Goal: Check status: Check status

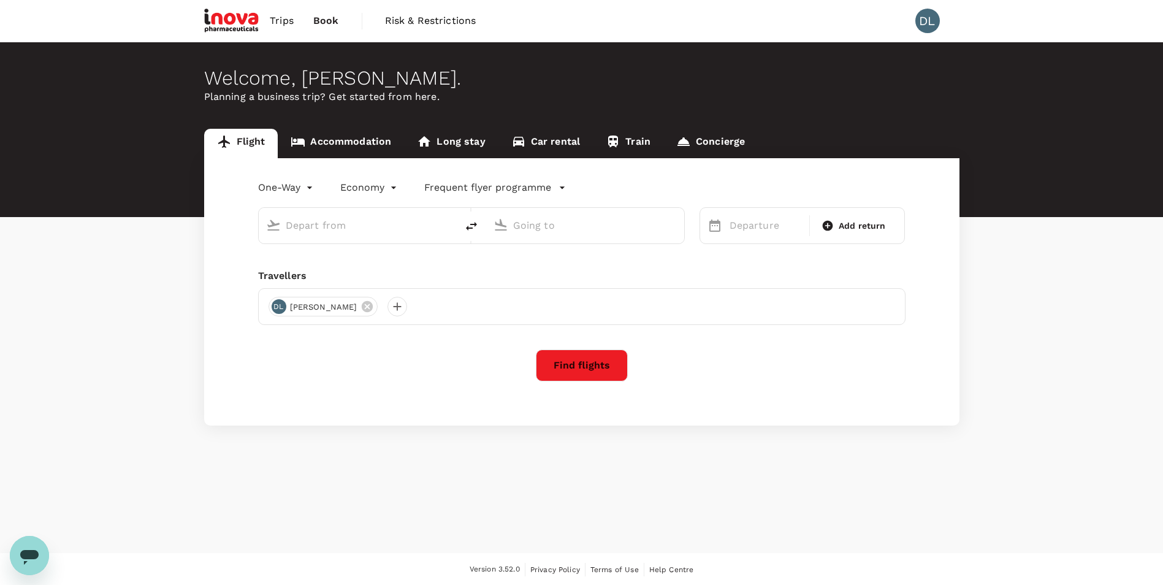
click at [320, 21] on span "Book" at bounding box center [326, 20] width 26 height 15
click at [288, 22] on span "Trips" at bounding box center [282, 20] width 24 height 15
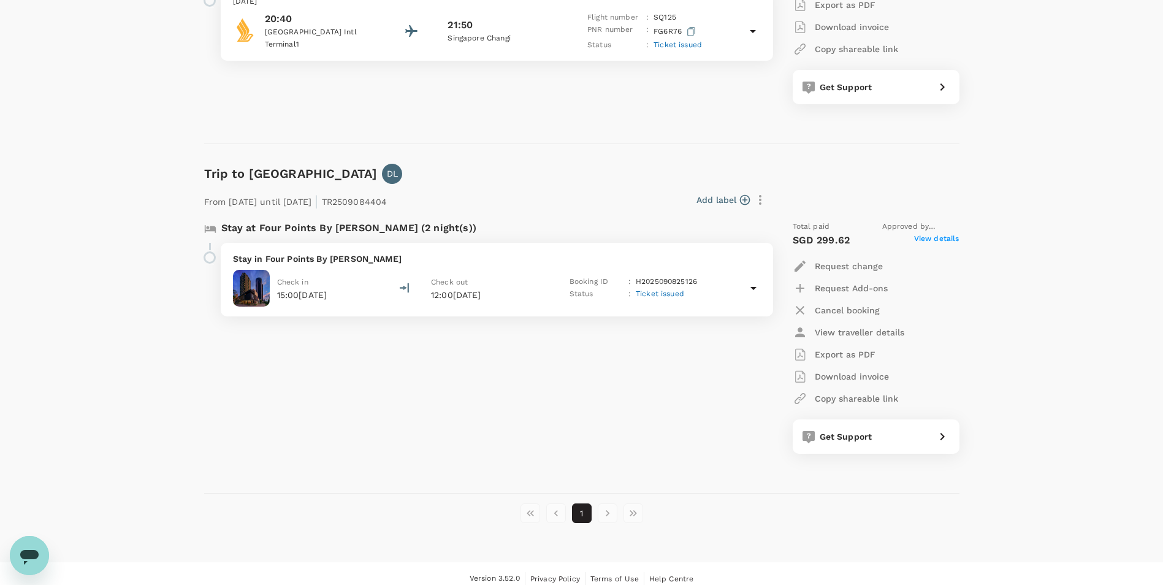
scroll to position [123, 0]
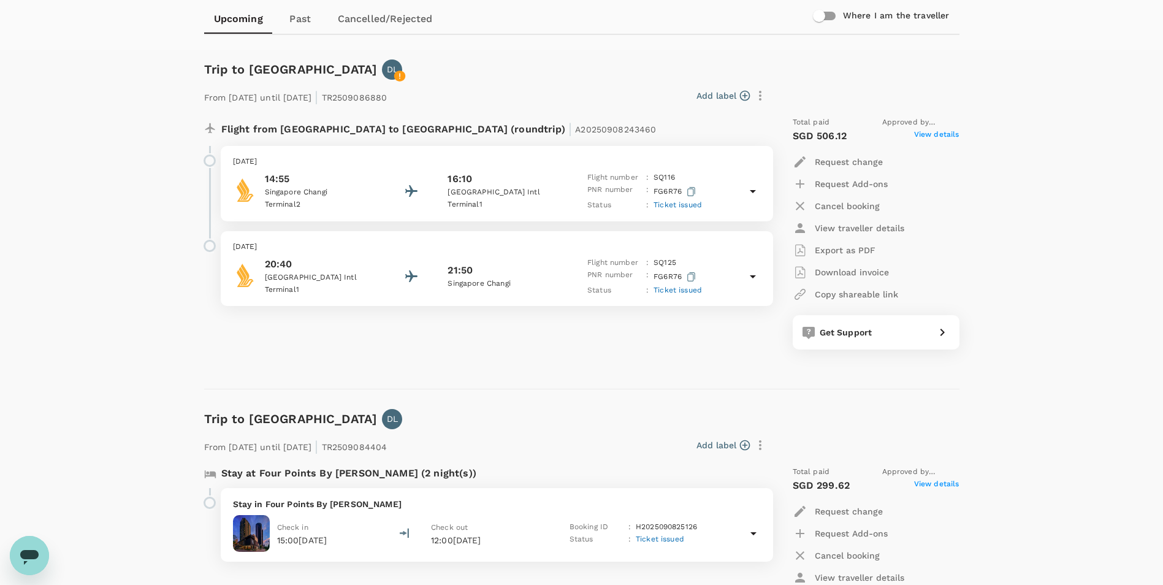
click at [301, 201] on p "Terminal 2" at bounding box center [320, 205] width 110 height 12
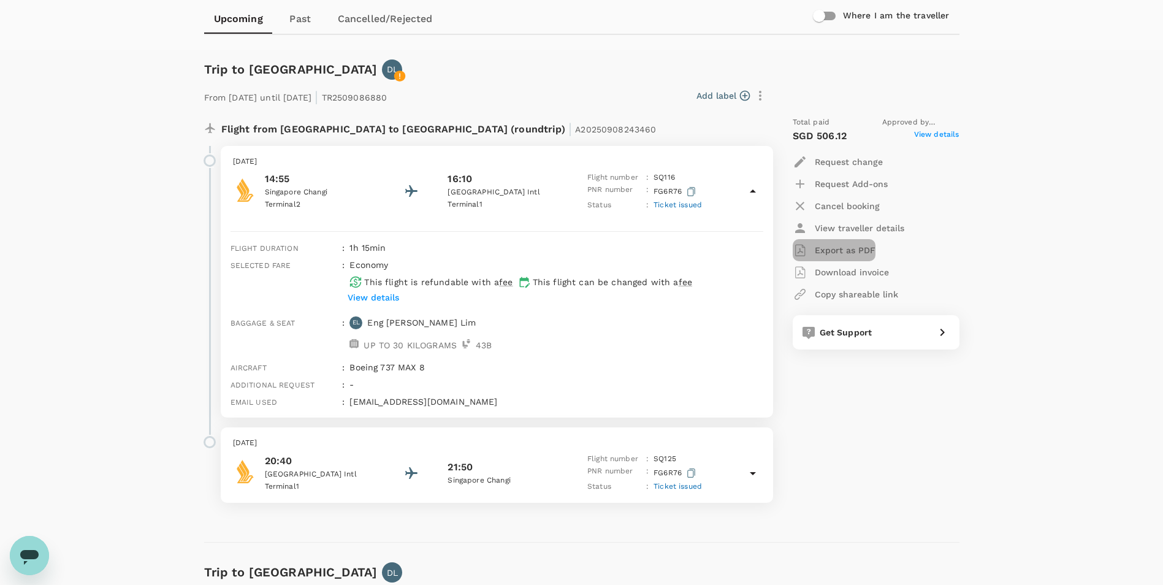
click at [824, 248] on p "Export as PDF" at bounding box center [845, 250] width 61 height 12
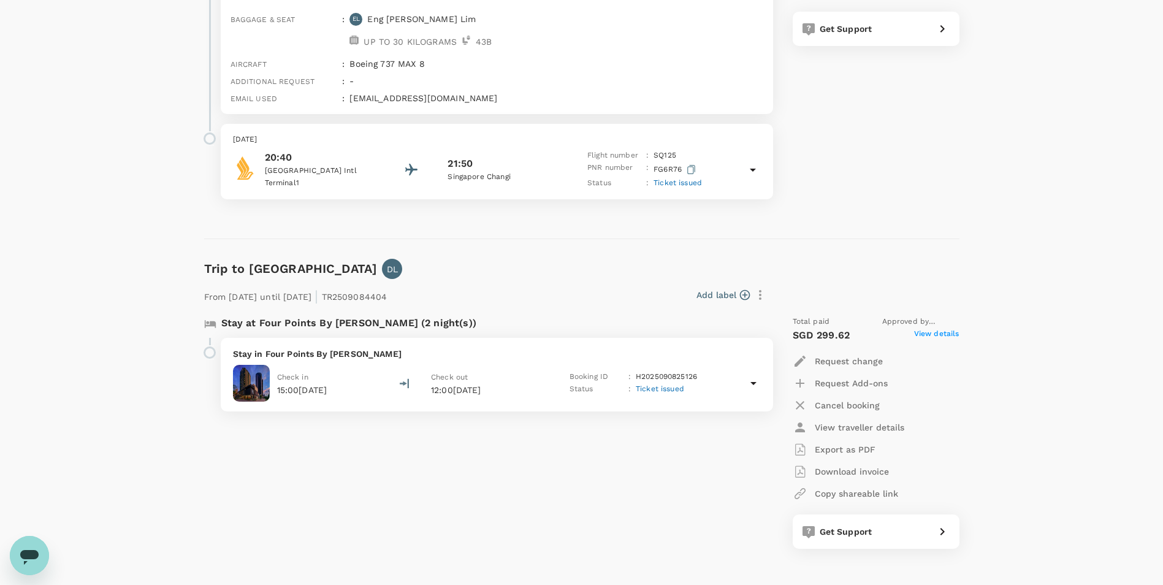
scroll to position [429, 0]
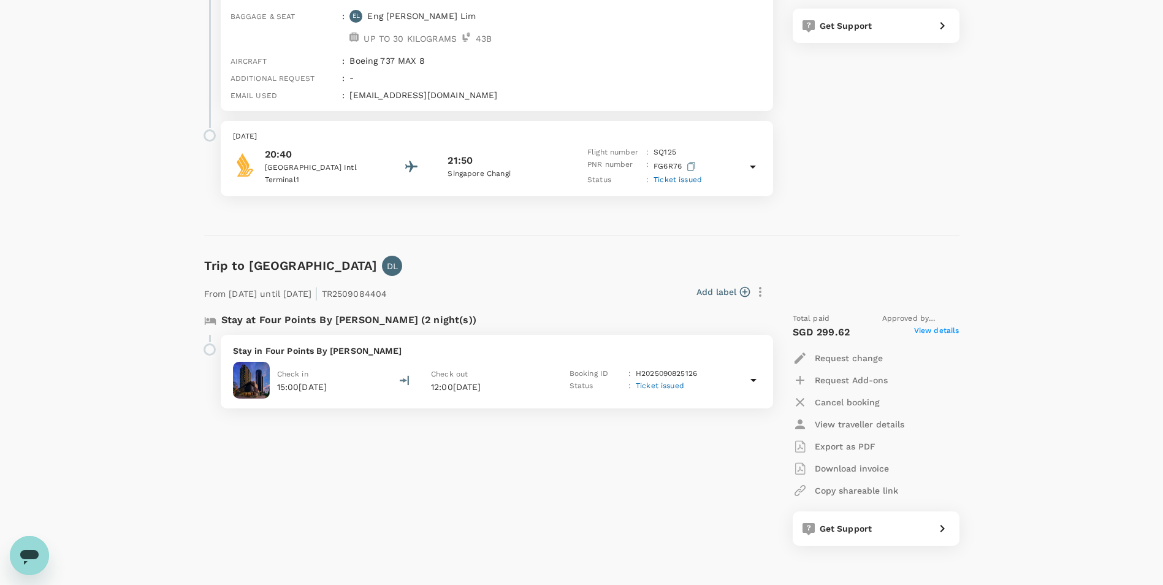
click at [284, 158] on p "20:40" at bounding box center [320, 154] width 110 height 15
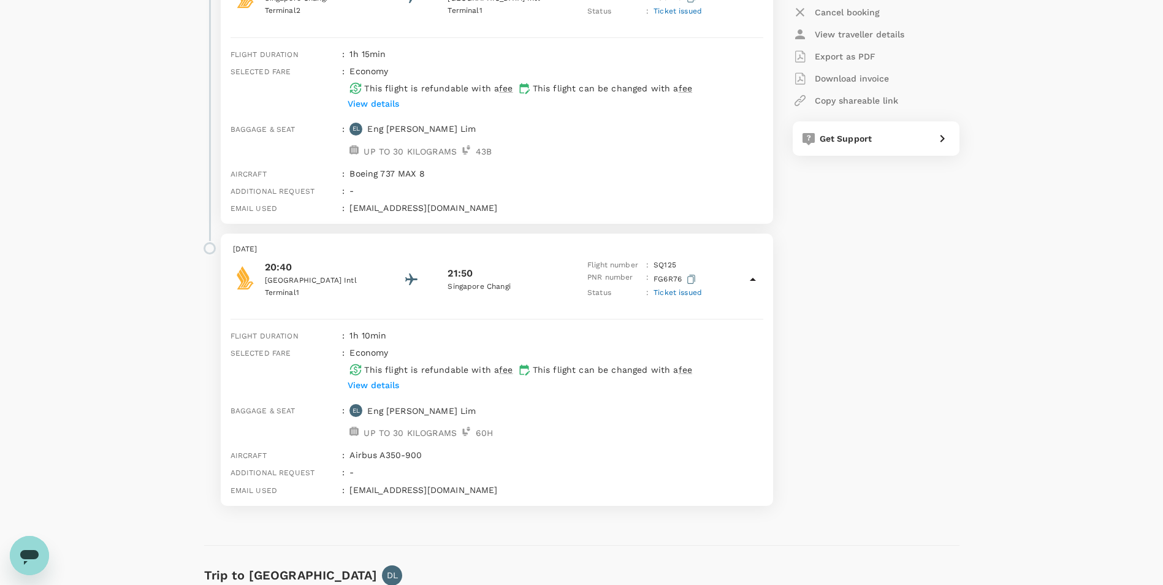
scroll to position [307, 0]
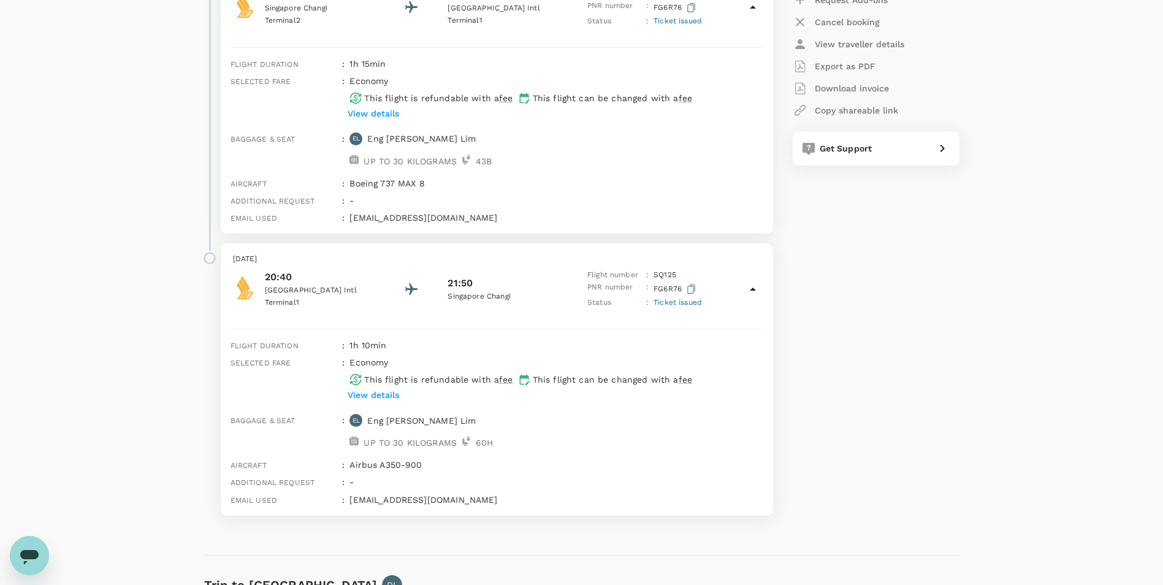
click at [379, 113] on p "View details" at bounding box center [374, 113] width 52 height 12
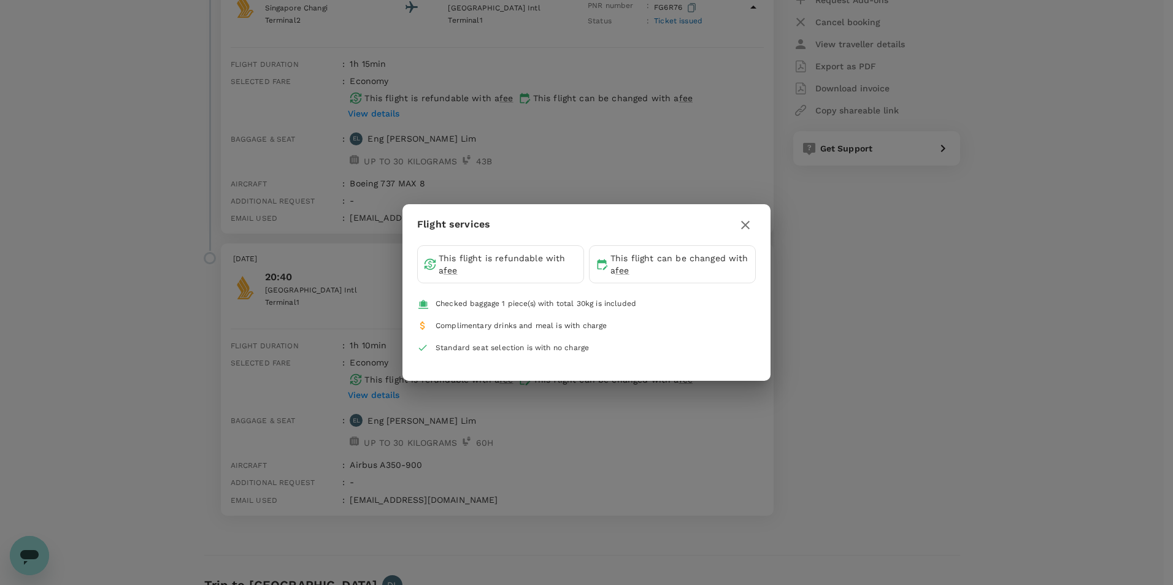
click at [821, 323] on div "Flight services This flight is refundable with a fee This flight can be changed…" at bounding box center [586, 292] width 1173 height 585
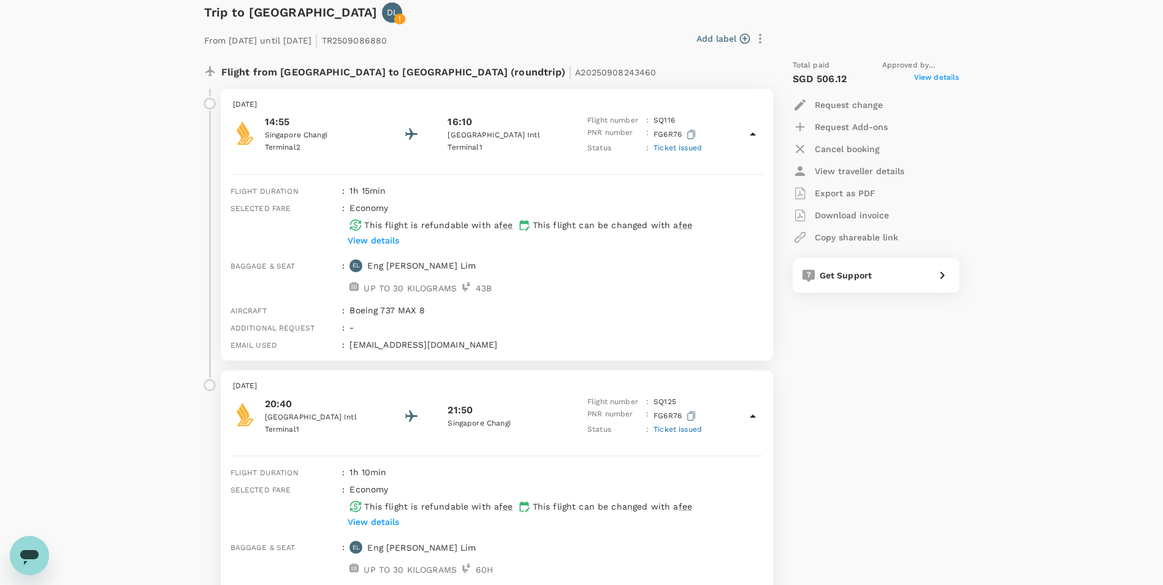
scroll to position [184, 0]
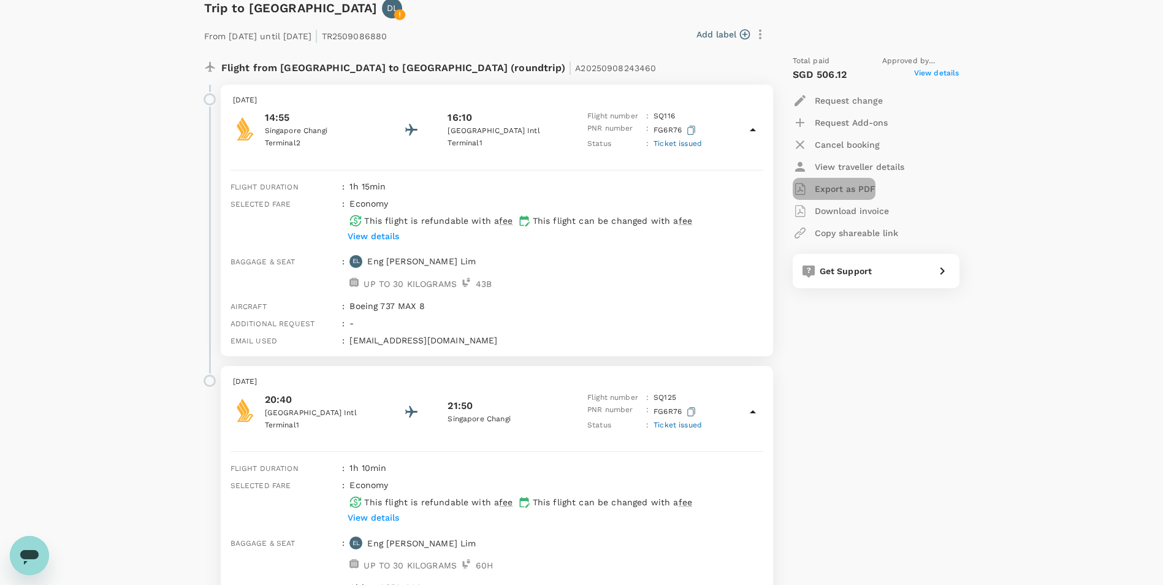
click at [837, 187] on p "Export as PDF" at bounding box center [845, 189] width 61 height 12
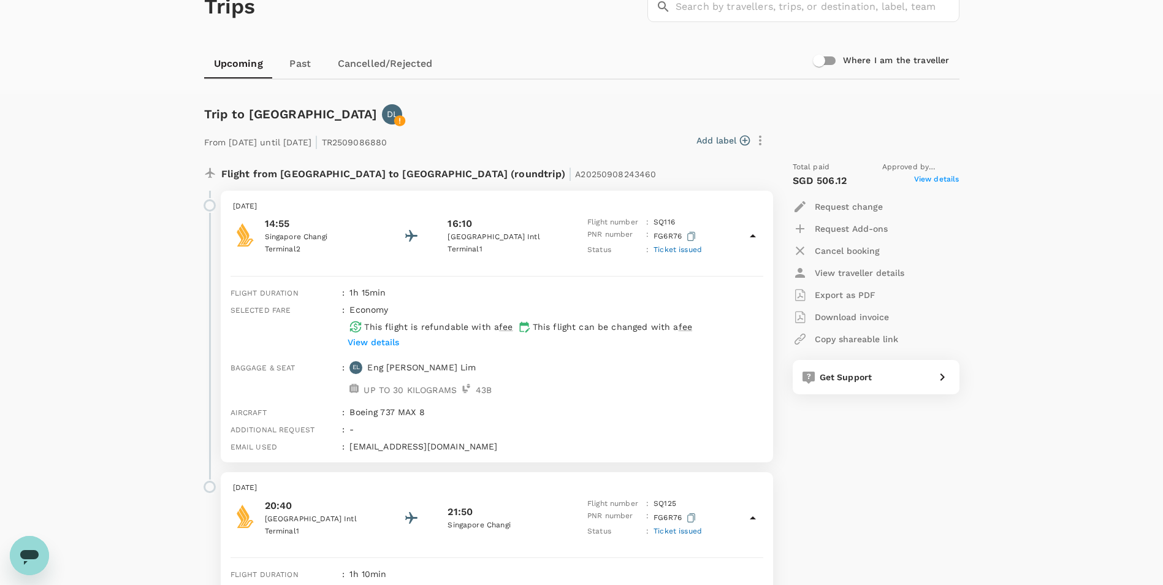
scroll to position [0, 0]
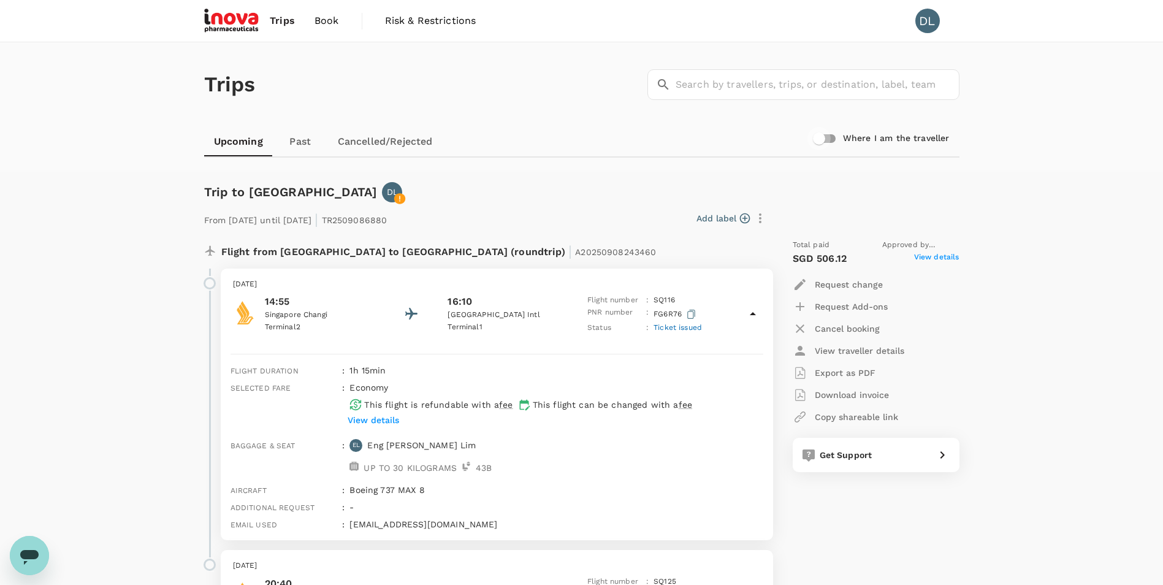
click at [833, 137] on input "Where I am the traveller" at bounding box center [819, 138] width 70 height 23
checkbox input "true"
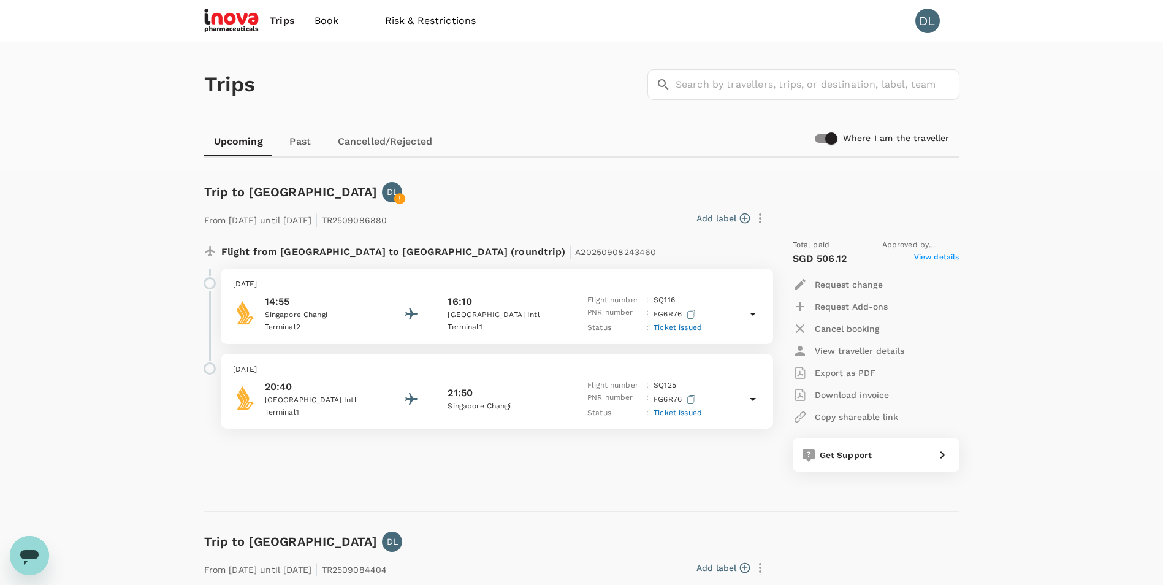
click at [687, 326] on span "Ticket issued" at bounding box center [678, 327] width 48 height 9
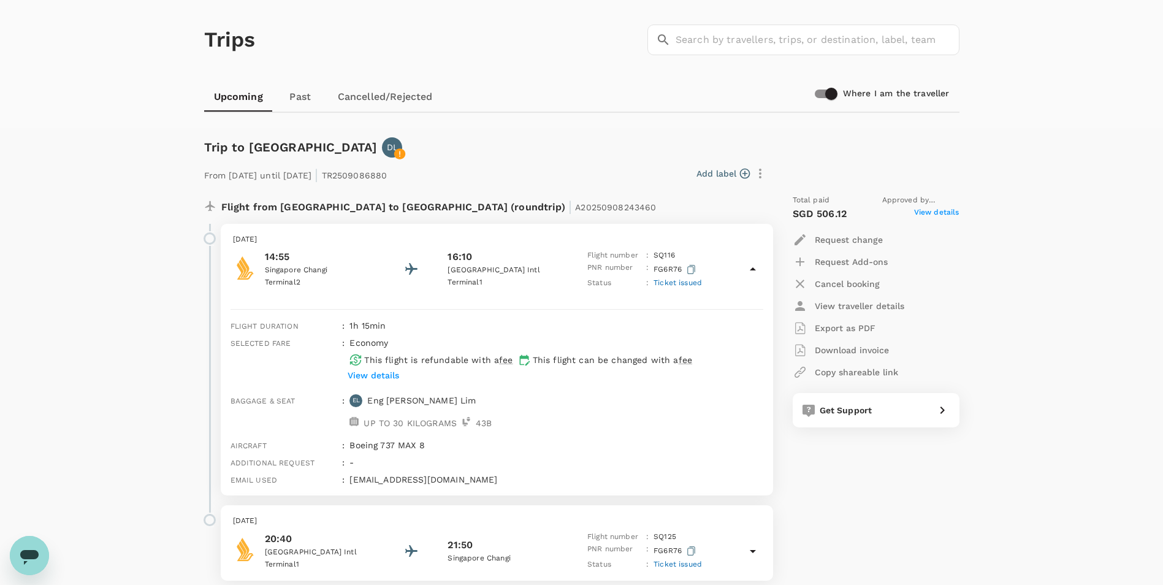
scroll to position [123, 0]
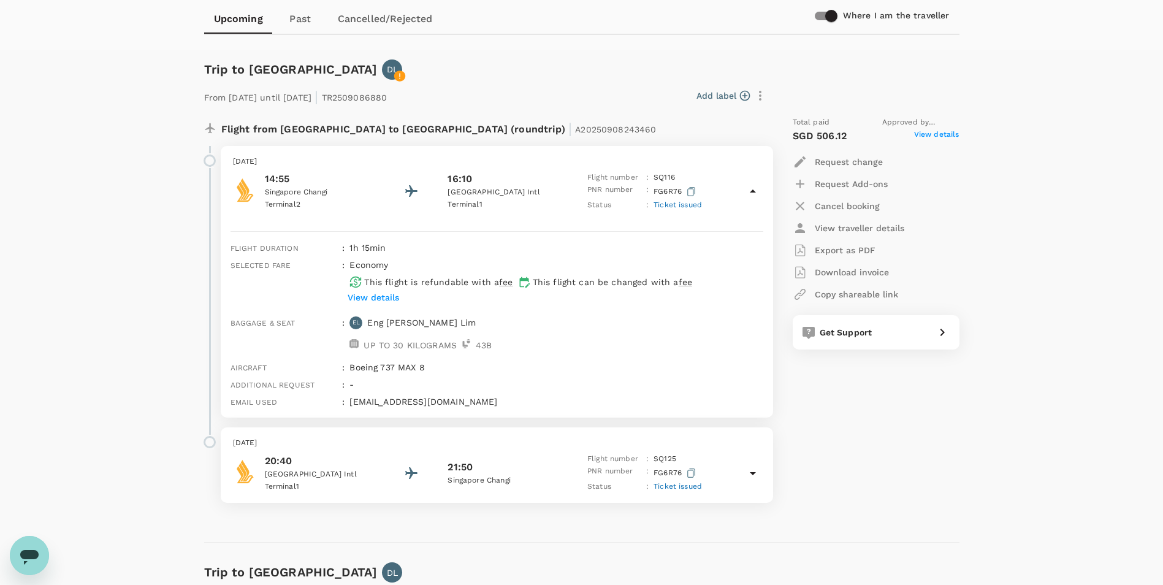
click at [380, 299] on p "View details" at bounding box center [374, 297] width 52 height 12
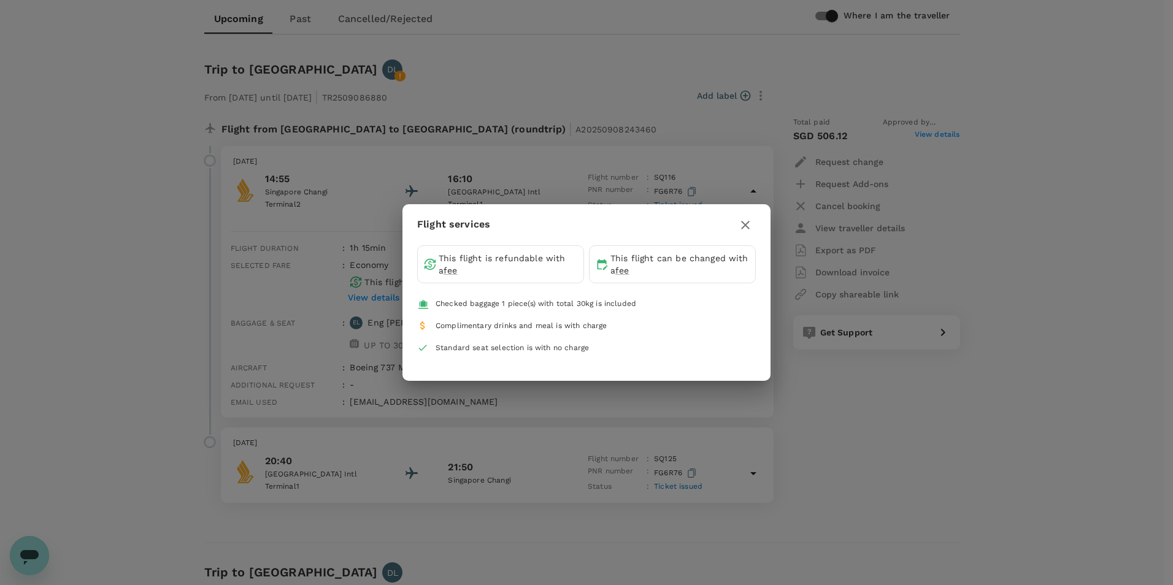
click at [738, 229] on icon "button" at bounding box center [745, 225] width 15 height 15
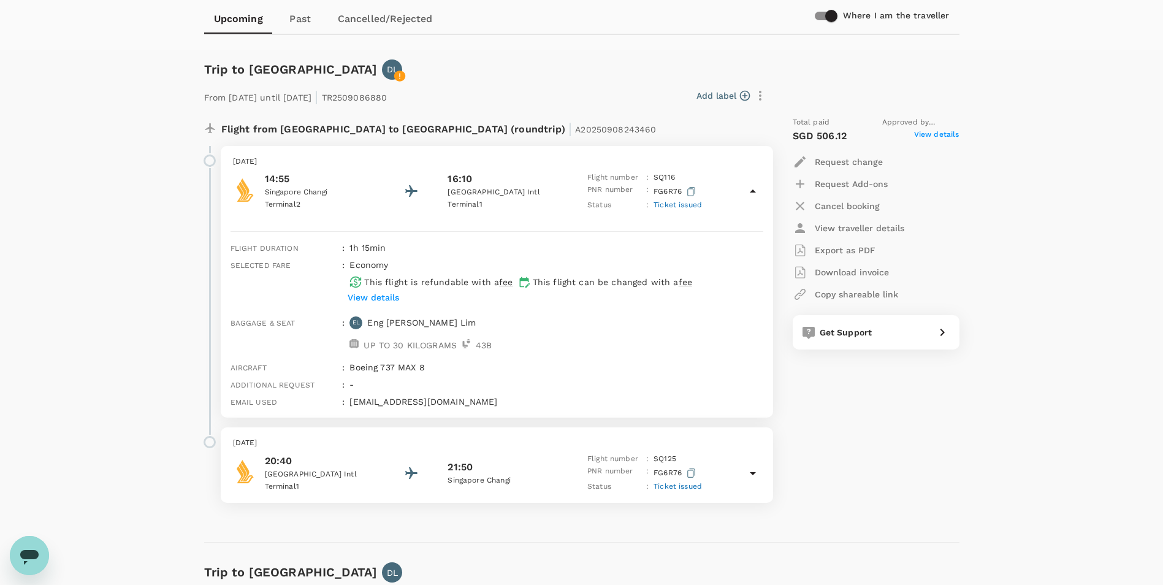
click at [678, 487] on span "Ticket issued" at bounding box center [678, 486] width 48 height 9
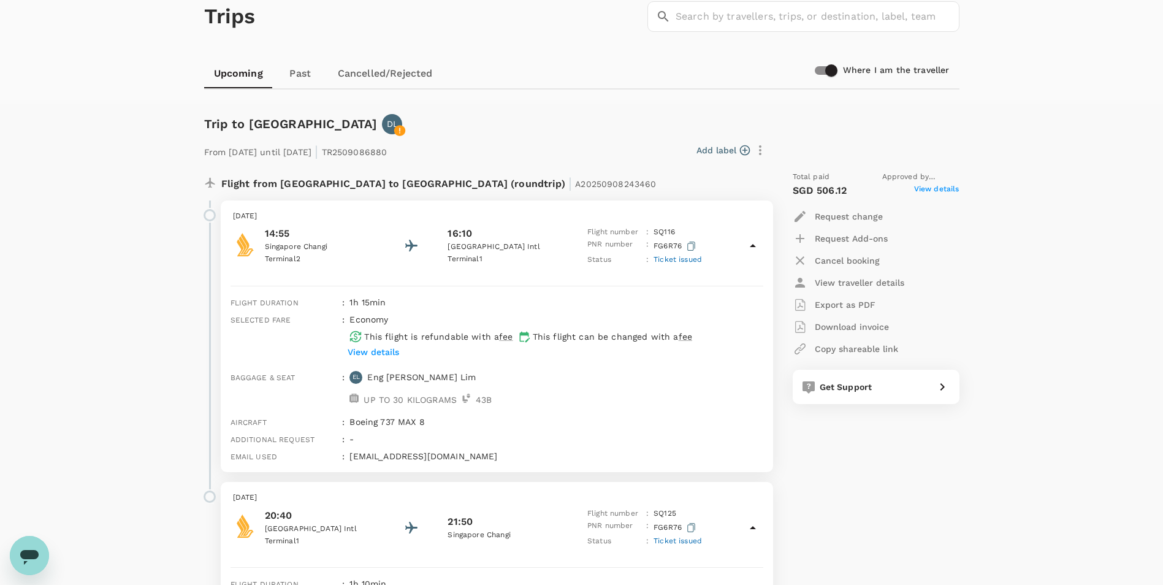
scroll to position [0, 0]
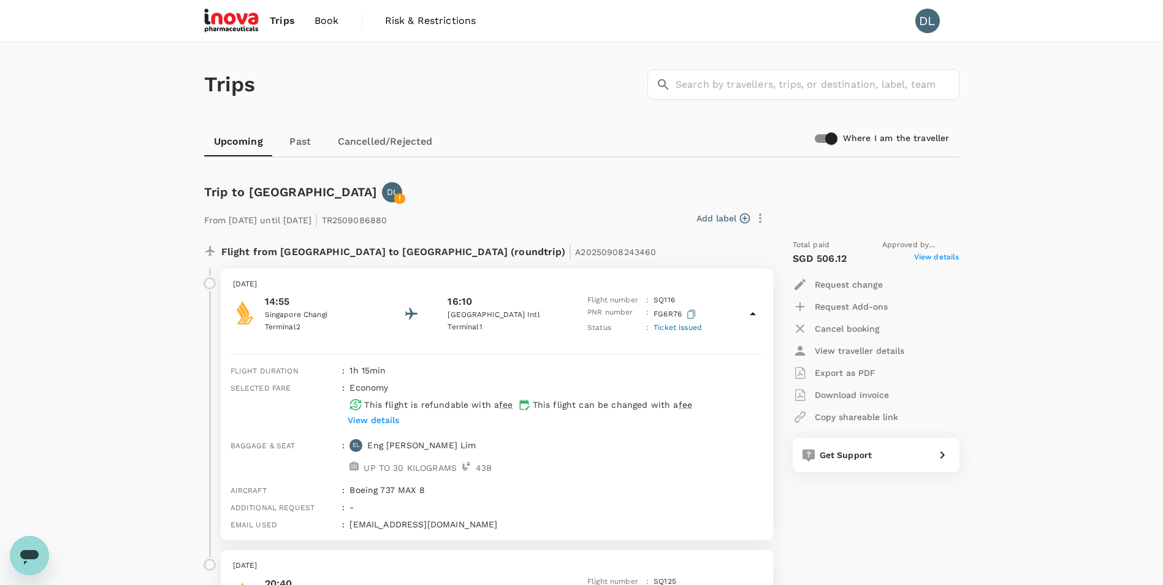
click at [850, 369] on p "Export as PDF" at bounding box center [845, 373] width 61 height 12
